Goal: Use online tool/utility: Utilize a website feature to perform a specific function

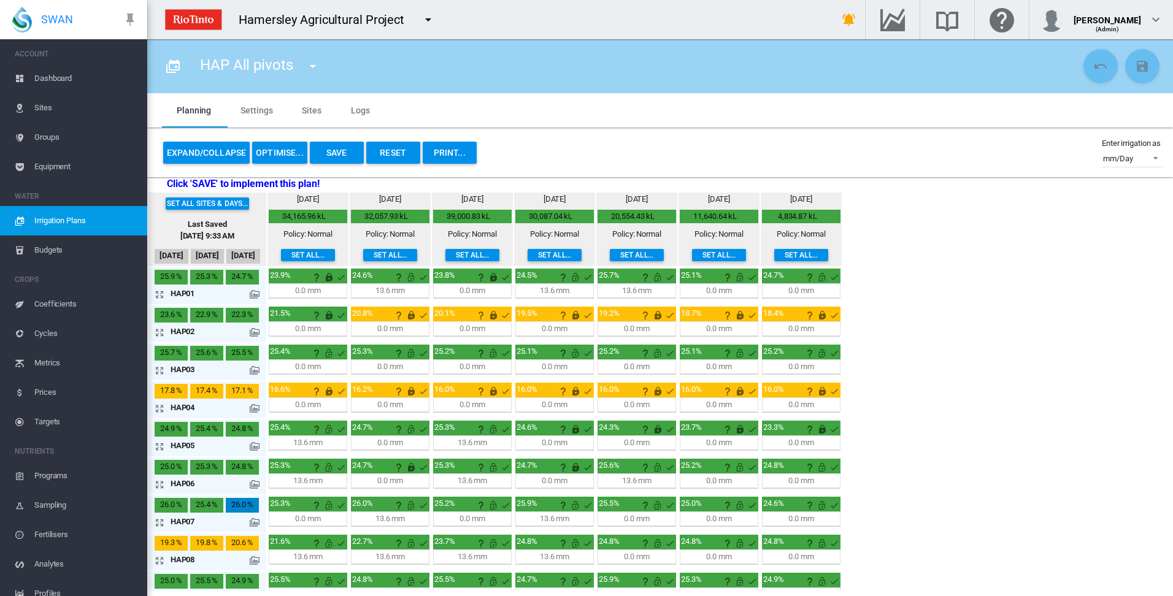
scroll to position [139, 0]
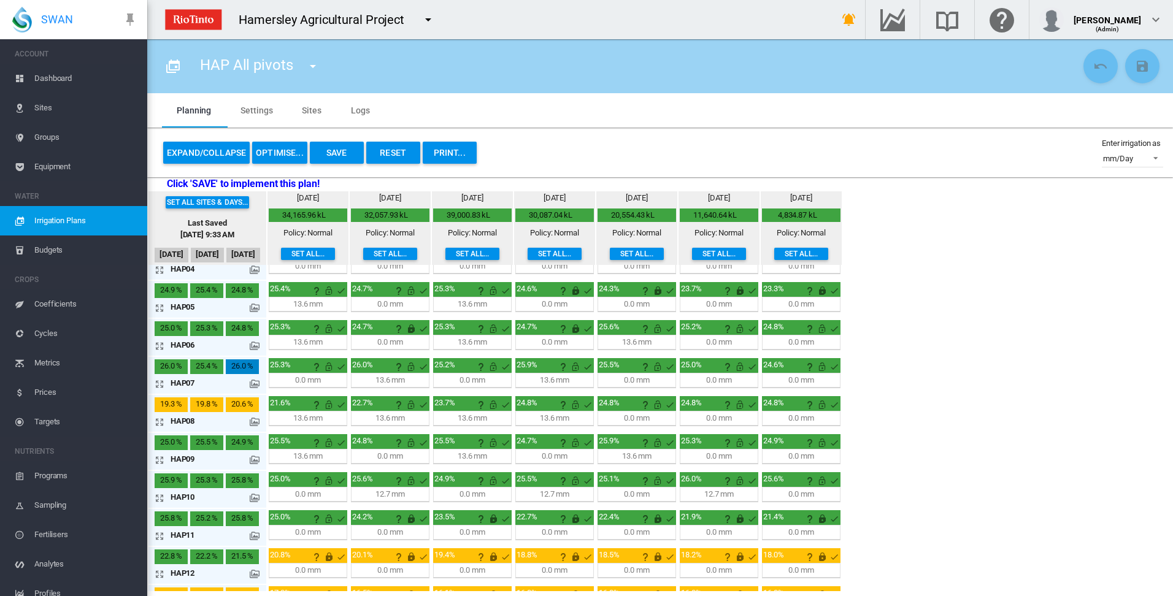
click at [282, 154] on button "OPTIMISE..." at bounding box center [279, 153] width 55 height 22
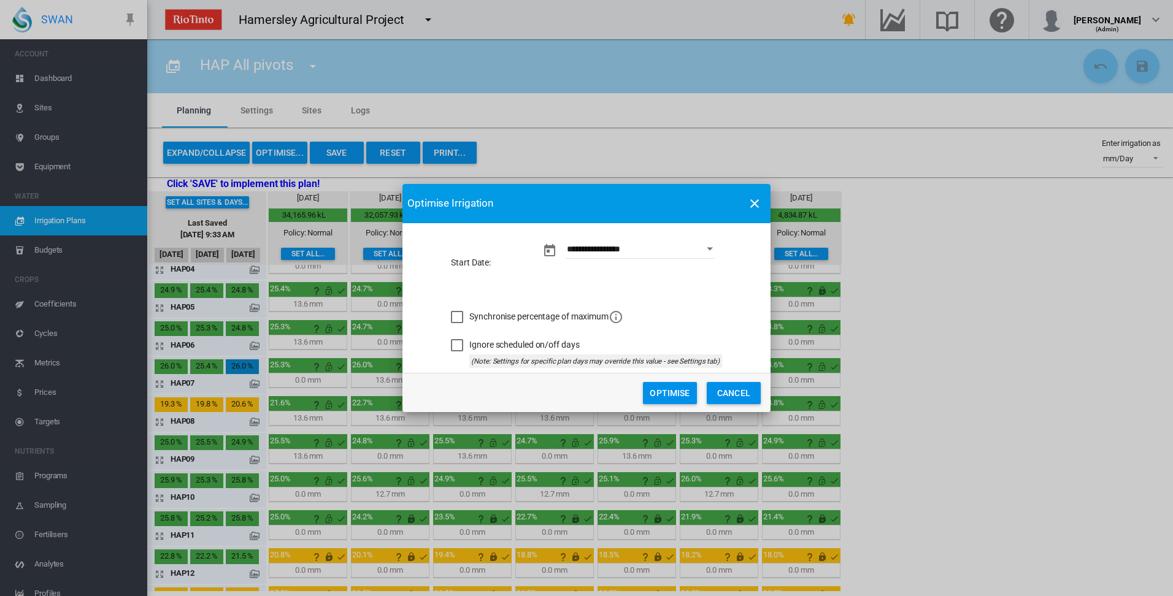
click at [660, 392] on button "Optimise" at bounding box center [670, 393] width 54 height 22
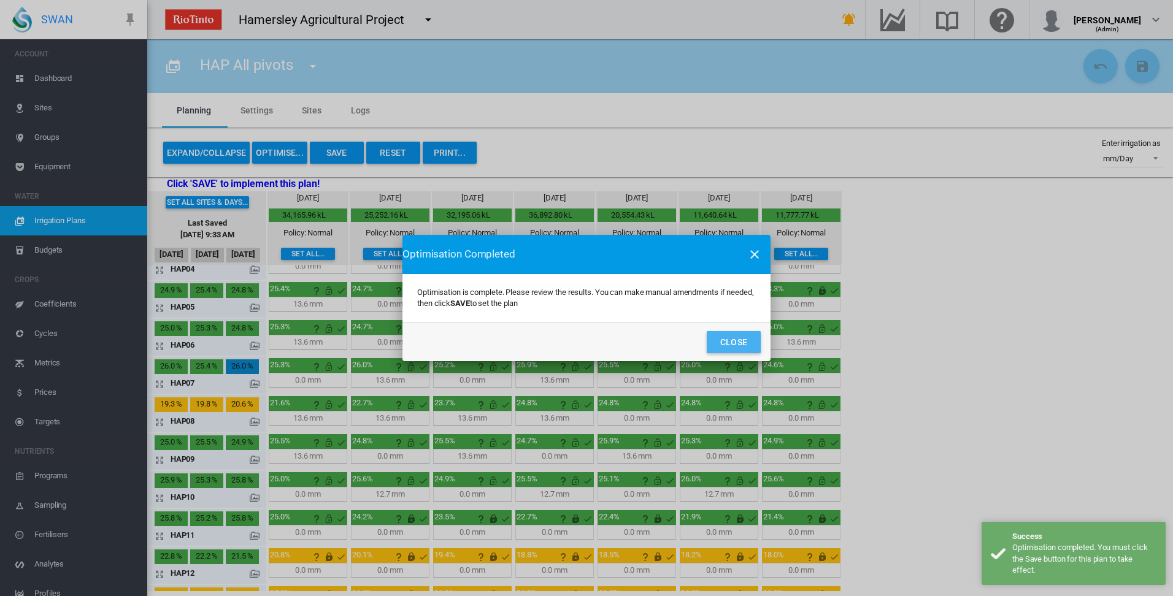
click at [731, 344] on button "Close" at bounding box center [734, 342] width 54 height 22
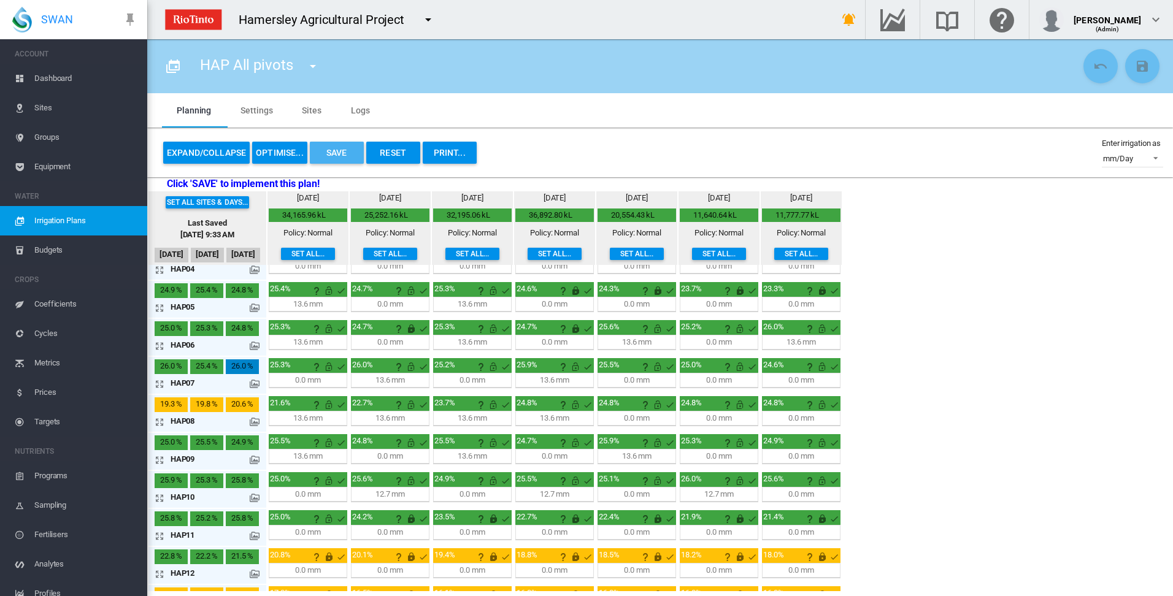
click at [340, 156] on button "Save" at bounding box center [337, 153] width 54 height 22
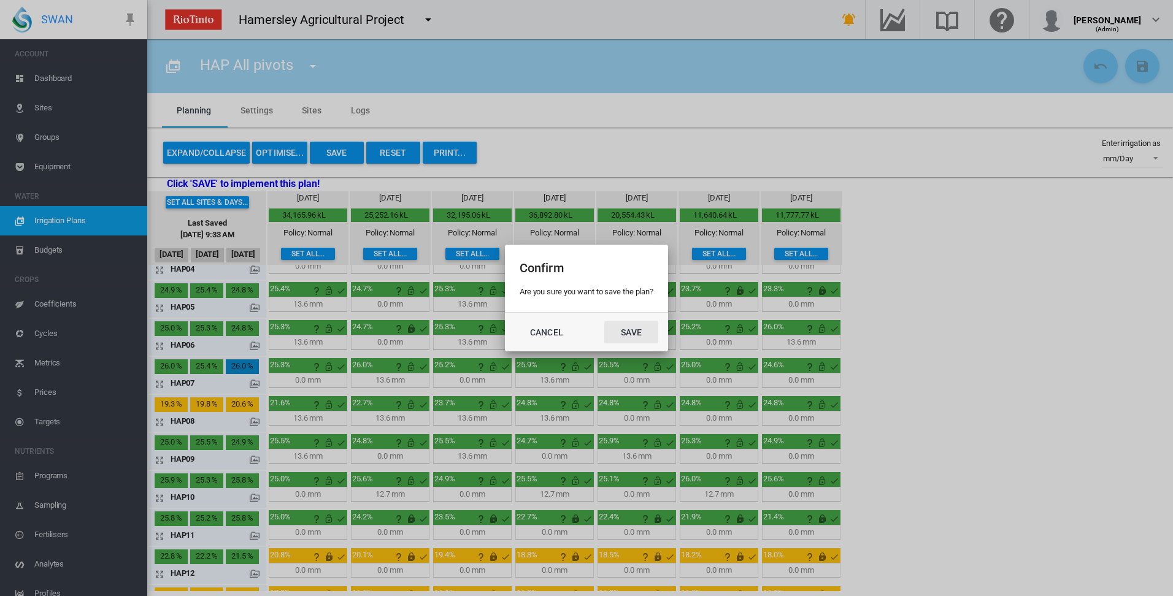
click at [630, 331] on button "Save" at bounding box center [631, 333] width 54 height 22
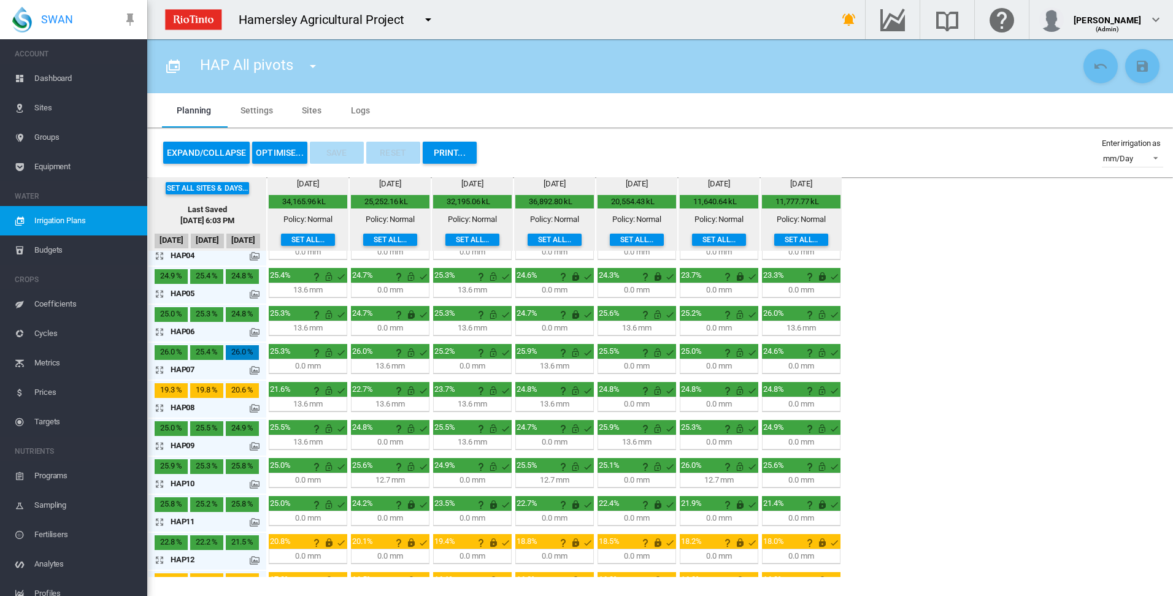
scroll to position [0, 0]
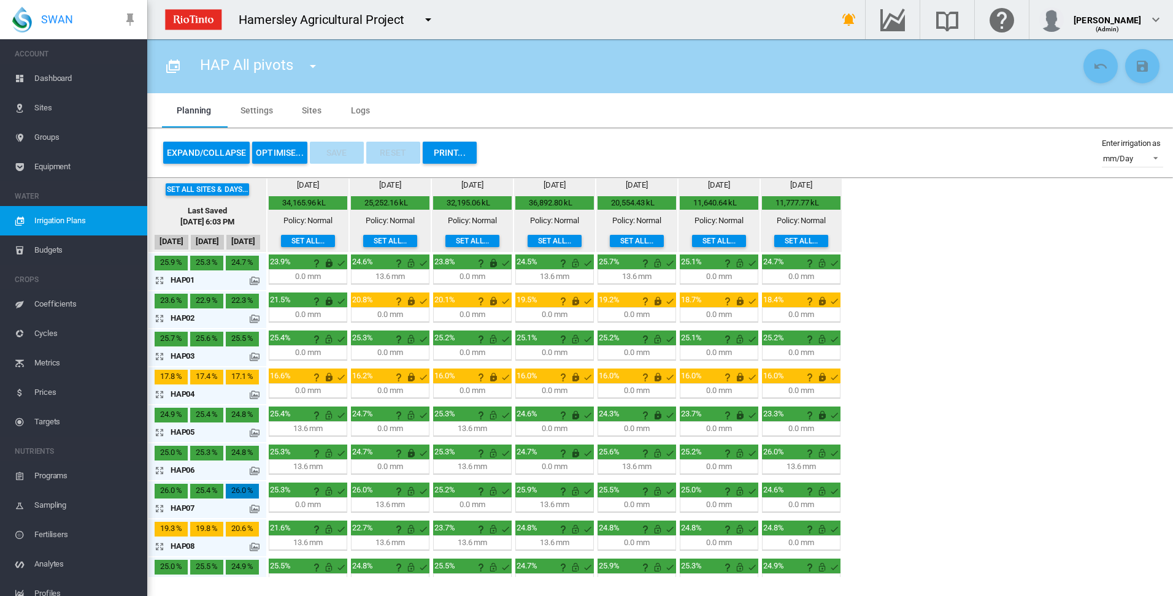
drag, startPoint x: 409, startPoint y: 280, endPoint x: 1047, endPoint y: 301, distance: 638.5
click at [1047, 301] on div "Set all sites & days... Last Saved [DATE] 6:03 PM [DATE] Aug [DATE] [DATE] 0.6" at bounding box center [660, 377] width 1026 height 400
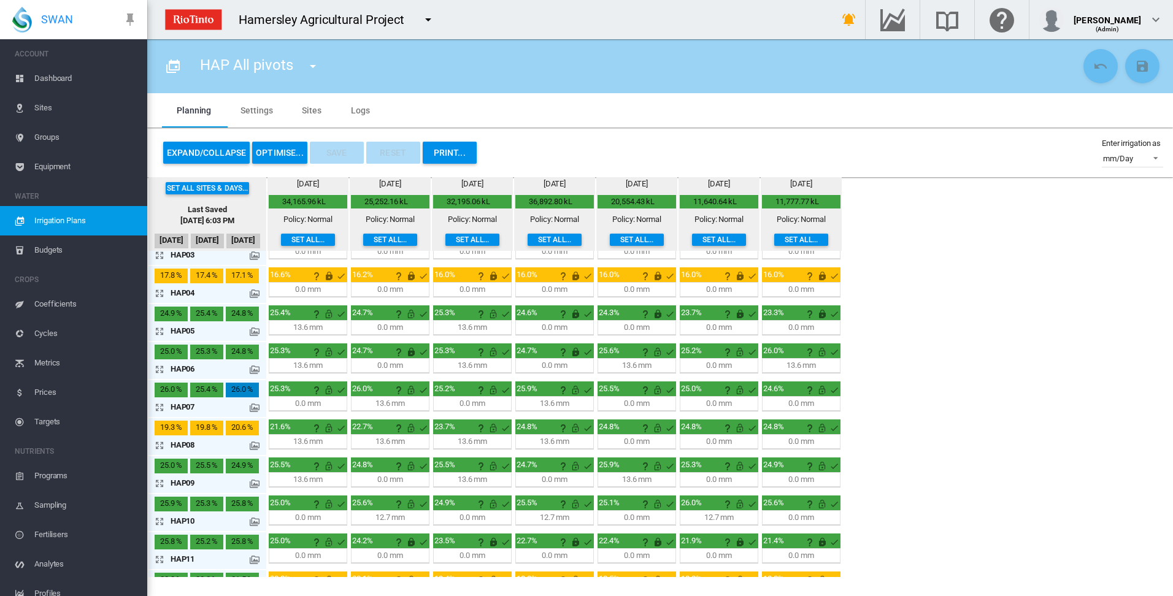
scroll to position [123, 0]
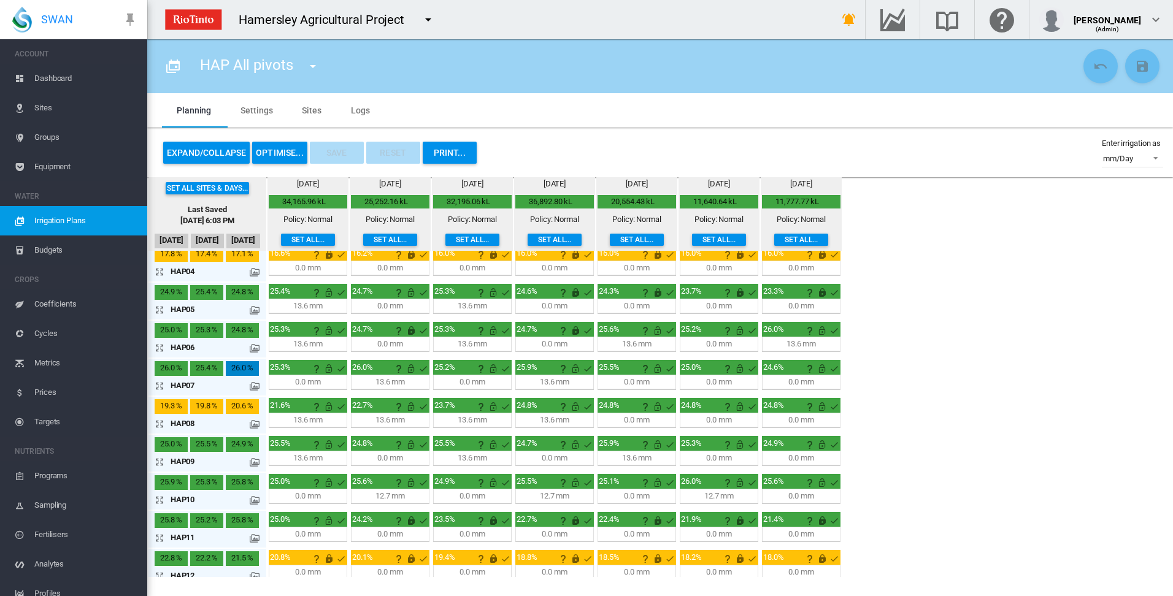
click at [159, 385] on md-icon "icon-arrow-expand" at bounding box center [162, 386] width 15 height 15
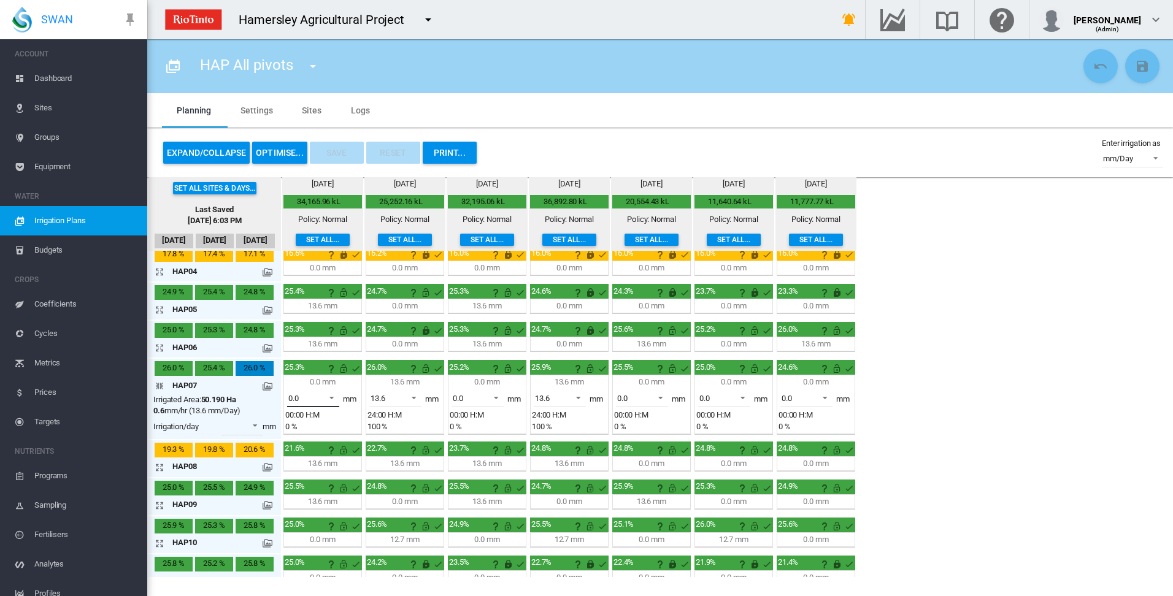
click at [331, 397] on span at bounding box center [328, 396] width 15 height 11
click at [306, 428] on md-option "13.6" at bounding box center [320, 428] width 83 height 29
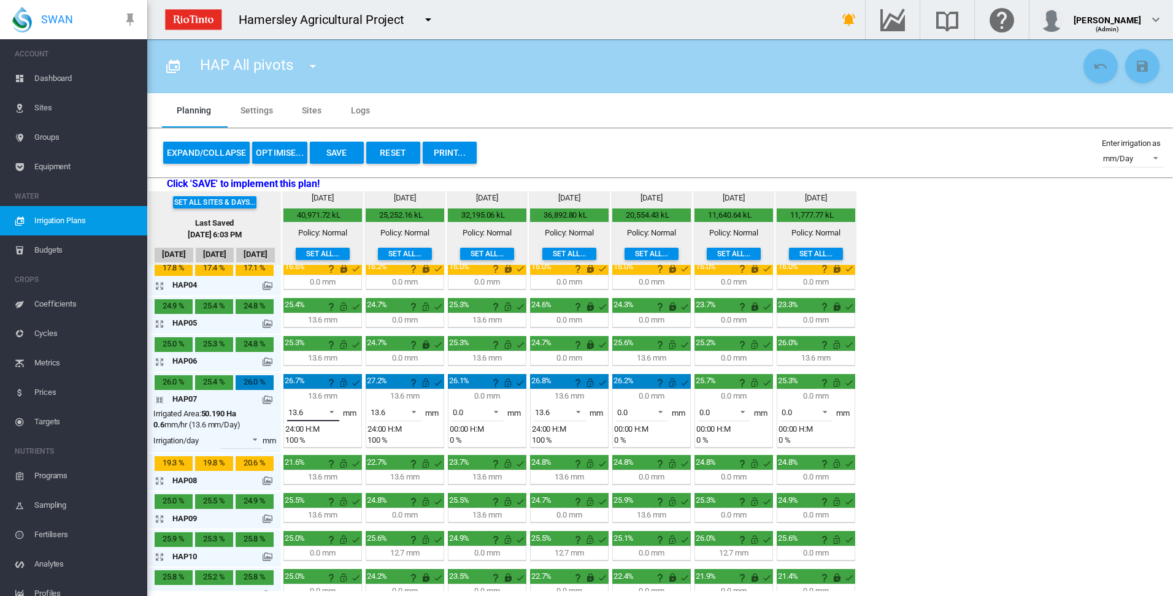
click at [333, 411] on span at bounding box center [328, 411] width 15 height 11
click at [326, 389] on md-option "0.0" at bounding box center [320, 382] width 83 height 29
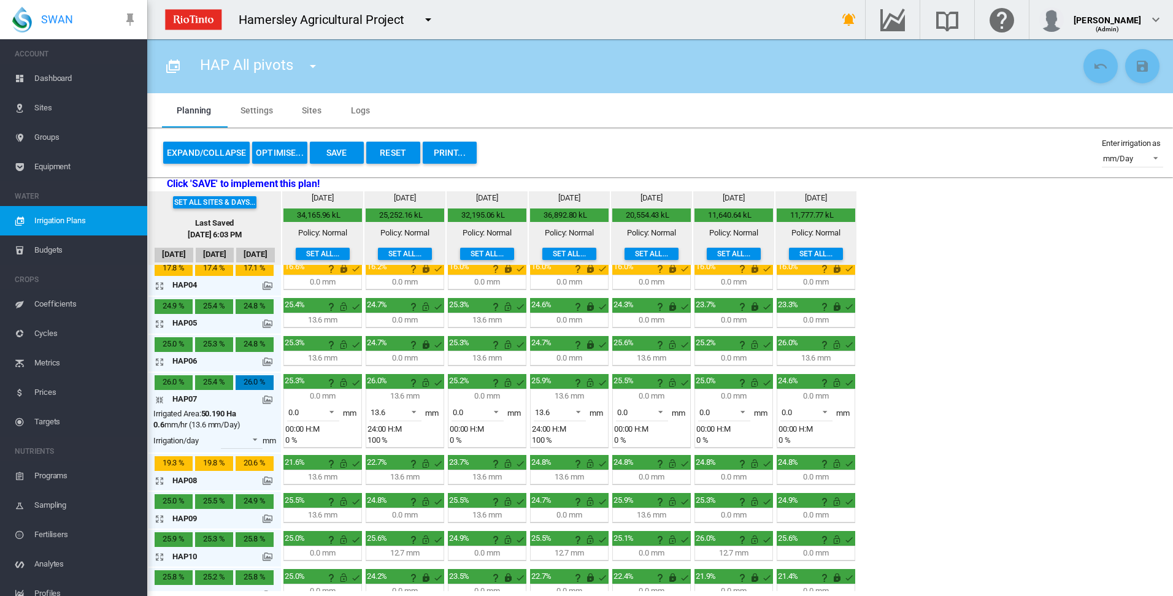
click at [161, 399] on md-icon "icon-arrow-collapse" at bounding box center [162, 400] width 15 height 15
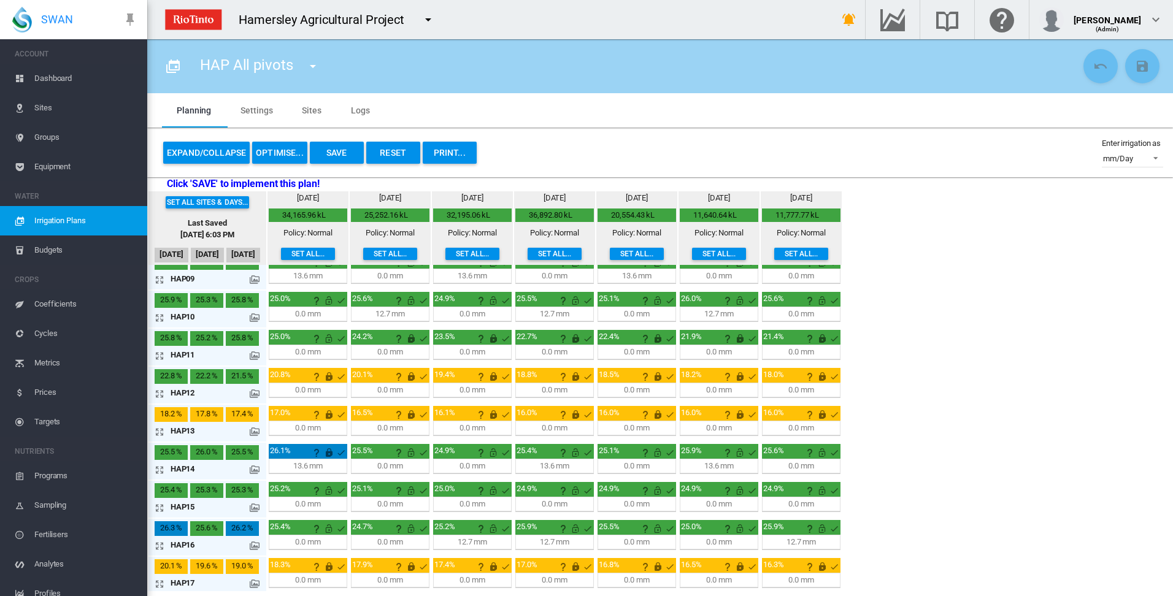
scroll to position [323, 0]
